Goal: Find specific page/section: Find specific page/section

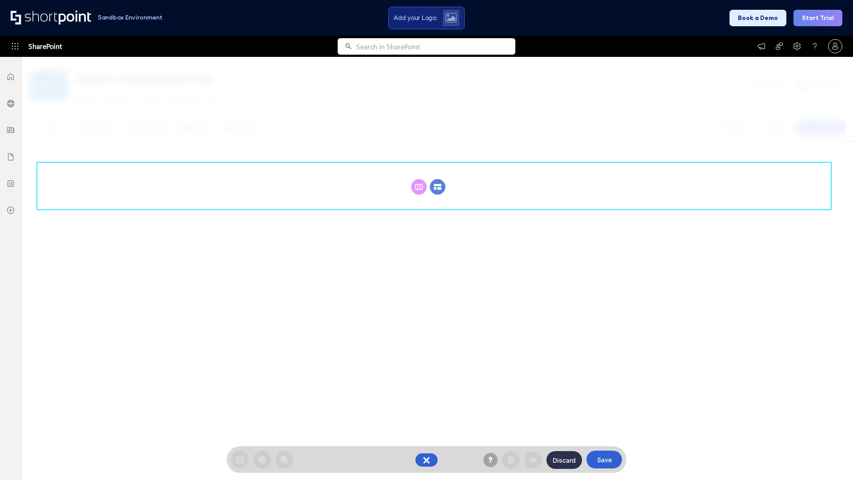
scroll to position [122, 0]
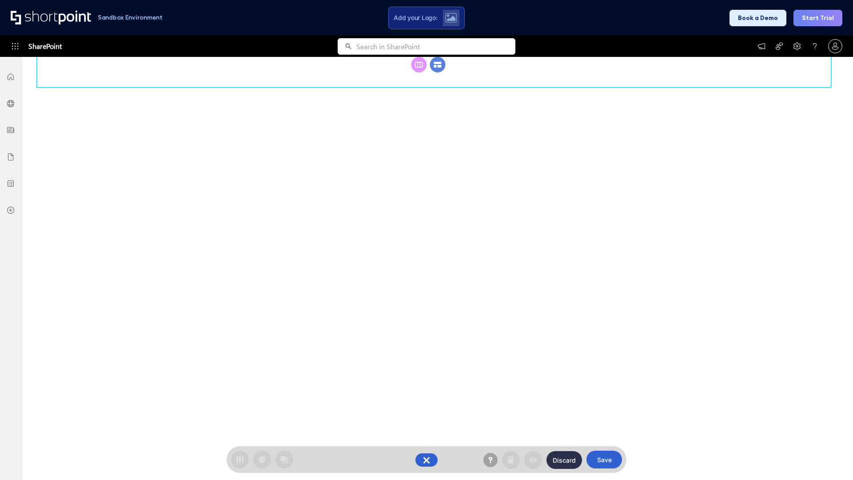
click at [437, 72] on circle at bounding box center [438, 65] width 16 height 16
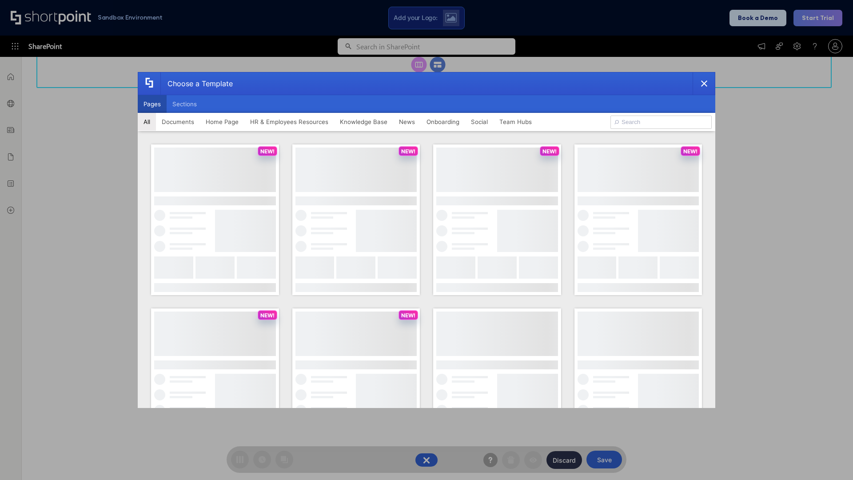
scroll to position [0, 0]
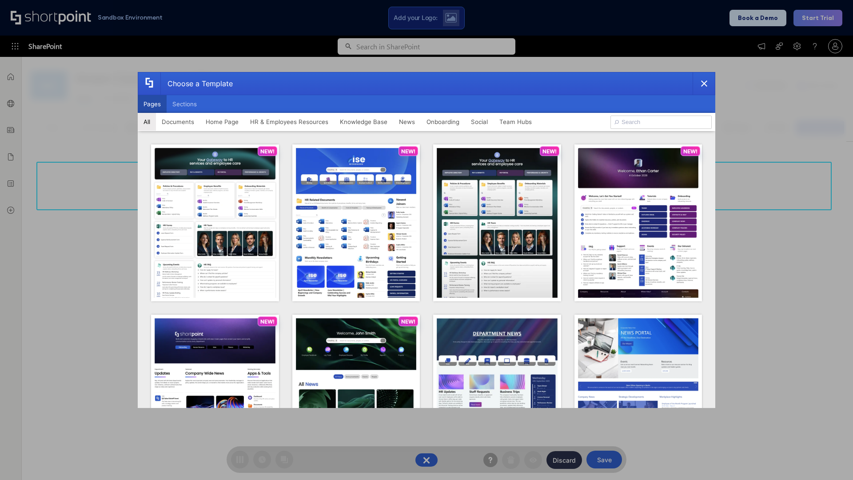
click at [152, 104] on button "Pages" at bounding box center [152, 104] width 29 height 18
type input "Intranet Layout 1"
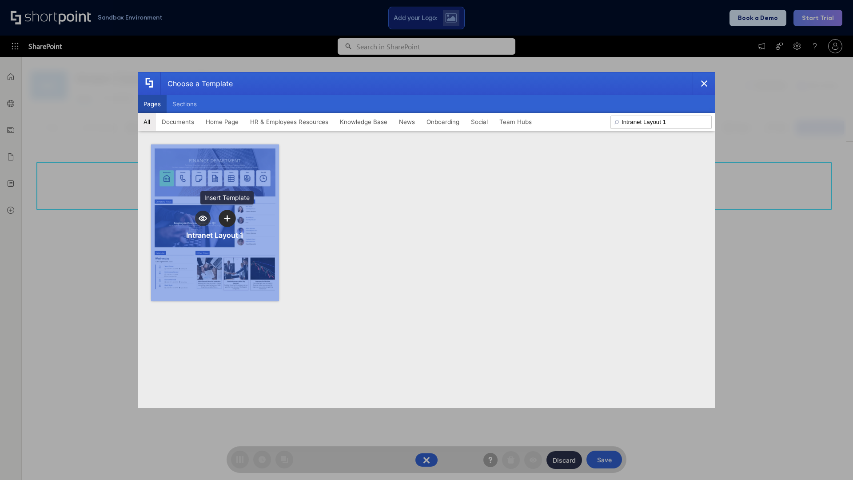
click at [227, 218] on icon "template selector" at bounding box center [227, 218] width 6 height 6
